Goal: Browse casually: Explore the website without a specific task or goal

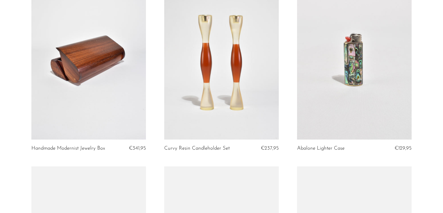
scroll to position [1210, 0]
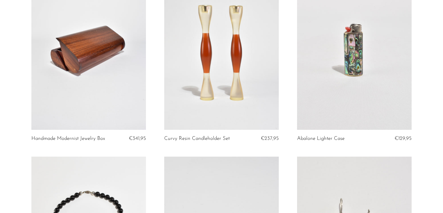
click at [81, 55] on link at bounding box center [88, 49] width 114 height 160
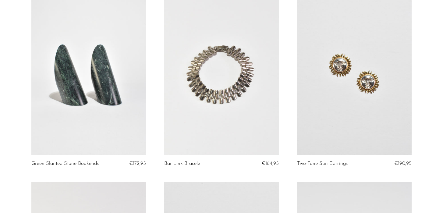
scroll to position [1753, 0]
click at [211, 88] on link at bounding box center [221, 74] width 114 height 160
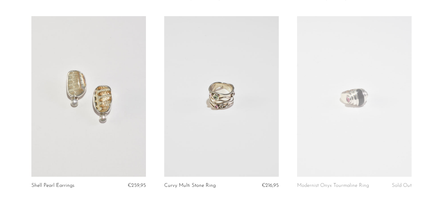
scroll to position [2237, 0]
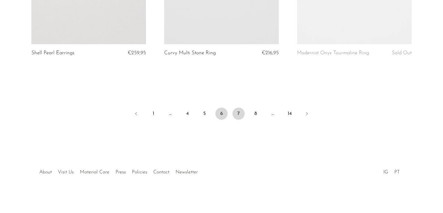
click at [237, 118] on link "7" at bounding box center [238, 113] width 12 height 12
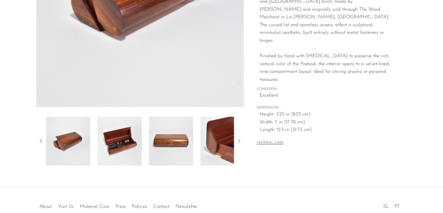
scroll to position [152, 0]
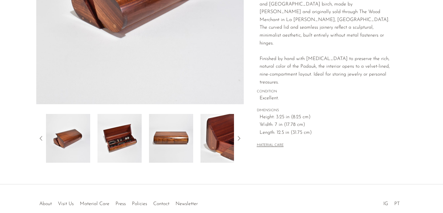
click at [124, 137] on img at bounding box center [119, 138] width 44 height 49
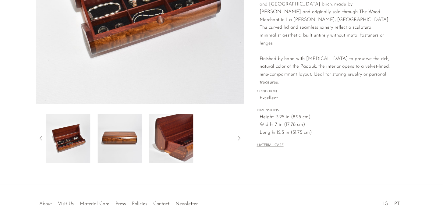
click at [124, 137] on img at bounding box center [119, 138] width 44 height 49
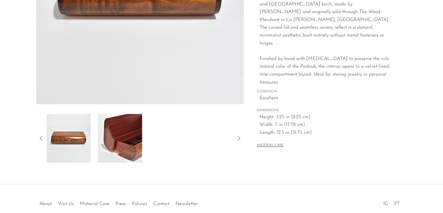
click at [124, 137] on img at bounding box center [120, 138] width 44 height 49
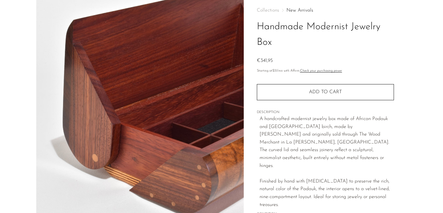
scroll to position [0, 0]
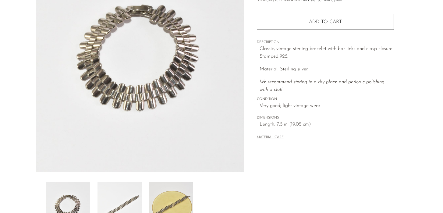
scroll to position [86, 0]
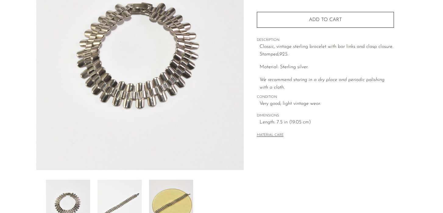
click at [120, 198] on img at bounding box center [119, 204] width 44 height 49
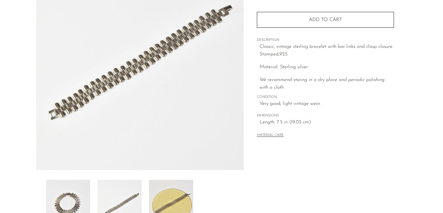
click at [161, 205] on img at bounding box center [171, 204] width 44 height 49
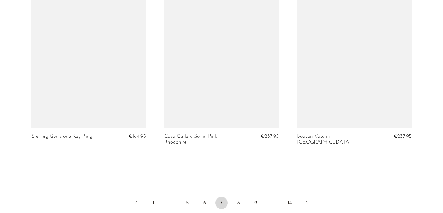
scroll to position [2248, 0]
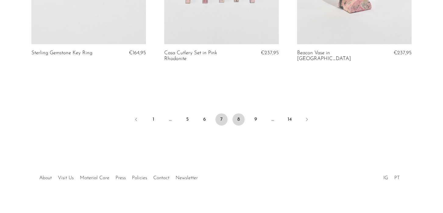
click at [239, 113] on link "8" at bounding box center [238, 119] width 12 height 12
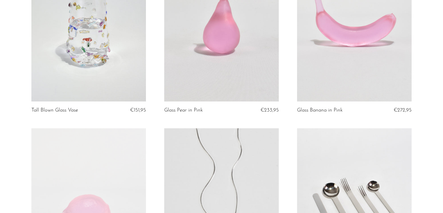
scroll to position [293, 0]
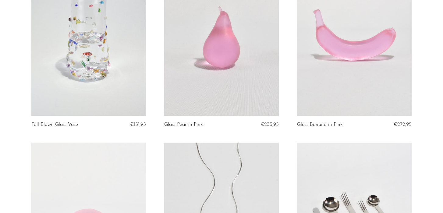
click at [228, 82] on link at bounding box center [221, 35] width 114 height 160
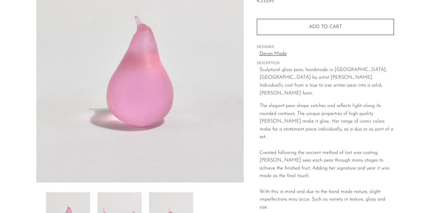
scroll to position [102, 0]
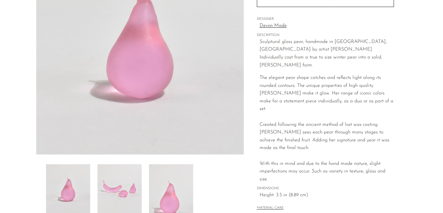
click at [137, 177] on img at bounding box center [119, 188] width 44 height 49
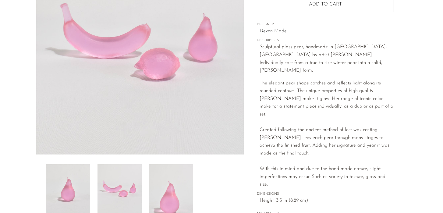
click at [161, 184] on img at bounding box center [171, 188] width 44 height 49
